Goal: Task Accomplishment & Management: Use online tool/utility

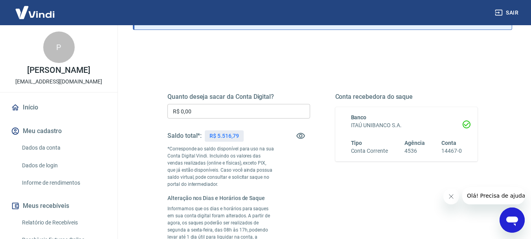
scroll to position [79, 0]
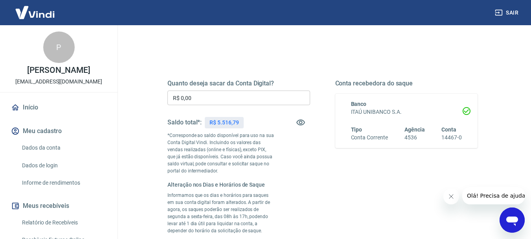
click at [216, 89] on div "Quanto deseja sacar da Conta Digital? R$ 0,00 ​ Saldo total*: R$ 5.516,79 *Corr…" at bounding box center [239, 175] width 143 height 193
click at [211, 97] on input "R$ 0,00" at bounding box center [239, 97] width 143 height 15
click at [209, 96] on input "R$ 0,00" at bounding box center [239, 97] width 143 height 15
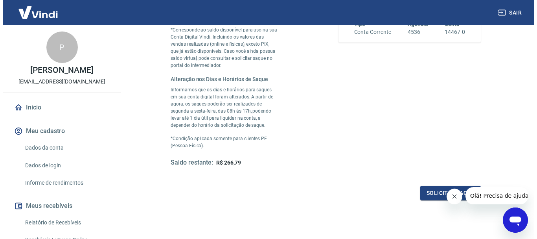
scroll to position [236, 0]
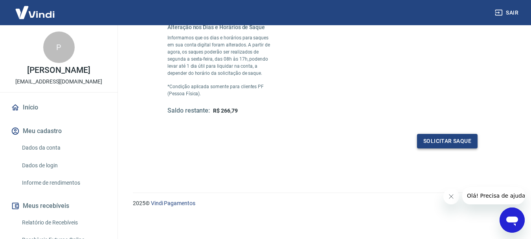
type input "R$ 5.250,00"
click at [443, 139] on button "Solicitar saque" at bounding box center [447, 141] width 61 height 15
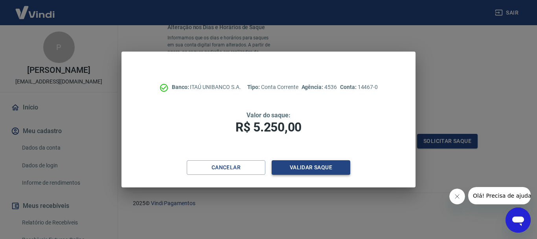
click at [298, 167] on button "Validar saque" at bounding box center [311, 167] width 79 height 15
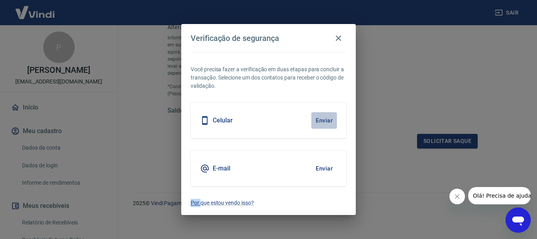
click at [324, 120] on button "Enviar" at bounding box center [324, 120] width 26 height 17
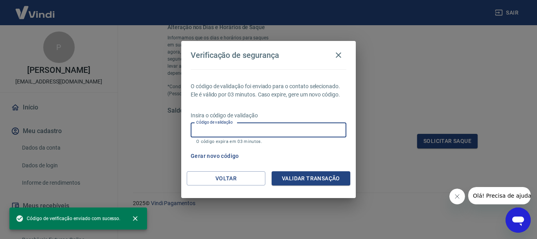
click at [253, 128] on input "Código de validação" at bounding box center [269, 130] width 156 height 15
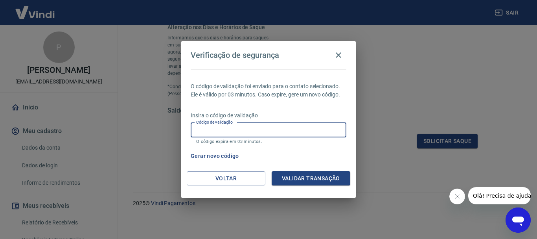
click at [288, 131] on input "Código de validação" at bounding box center [269, 130] width 156 height 15
click at [389, 169] on div "Verificação de segurança O código de validação foi enviado para o contato selec…" at bounding box center [268, 119] width 537 height 239
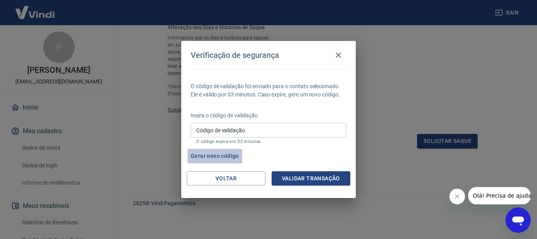
click at [228, 153] on button "Gerar novo código" at bounding box center [215, 156] width 55 height 15
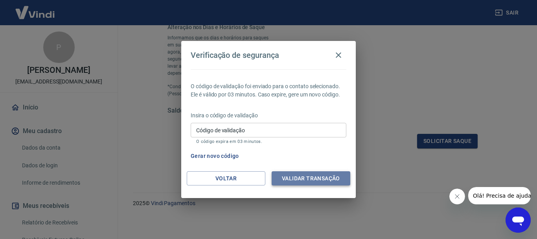
click at [318, 174] on button "Validar transação" at bounding box center [311, 178] width 79 height 15
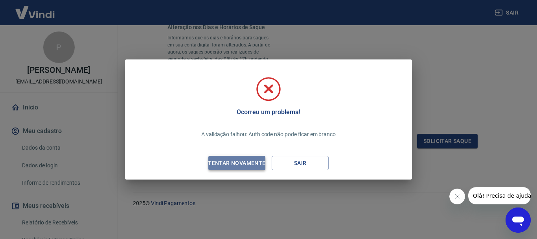
click at [254, 162] on div "Tentar novamente" at bounding box center [237, 163] width 76 height 10
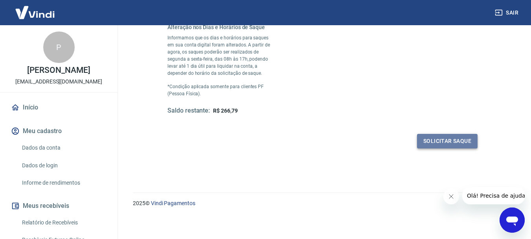
click at [437, 140] on button "Solicitar saque" at bounding box center [447, 141] width 61 height 15
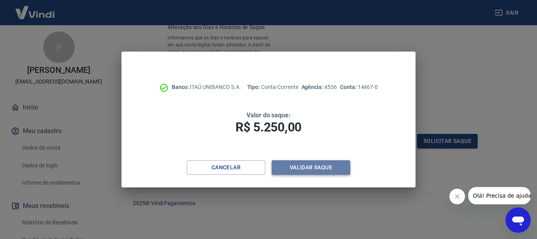
click at [309, 170] on button "Validar saque" at bounding box center [311, 167] width 79 height 15
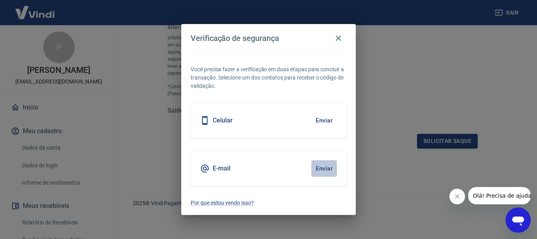
click at [323, 167] on button "Enviar" at bounding box center [324, 168] width 26 height 17
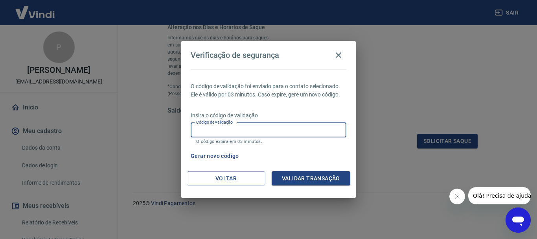
click at [235, 126] on input "Código de validação" at bounding box center [269, 130] width 156 height 15
type input "944188"
click at [311, 174] on button "Validar transação" at bounding box center [311, 178] width 79 height 15
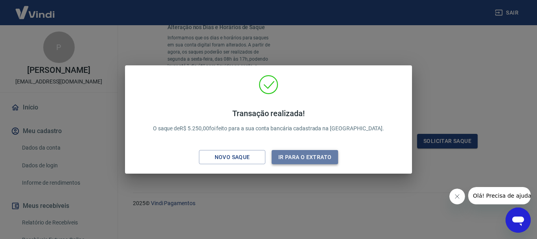
click at [295, 159] on button "Ir para o extrato" at bounding box center [305, 157] width 66 height 15
